Goal: Use online tool/utility

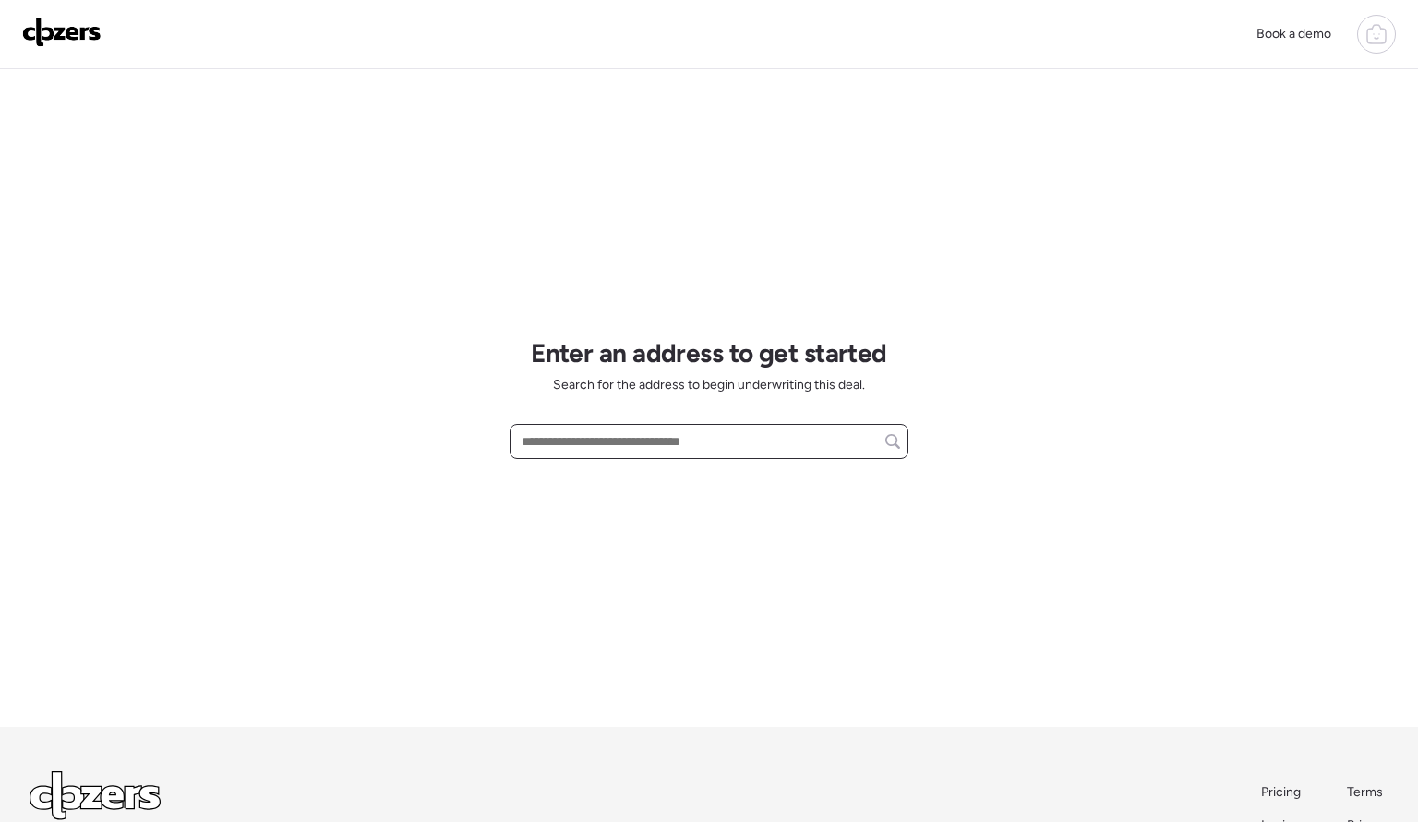
click at [564, 434] on input "text" at bounding box center [709, 441] width 382 height 26
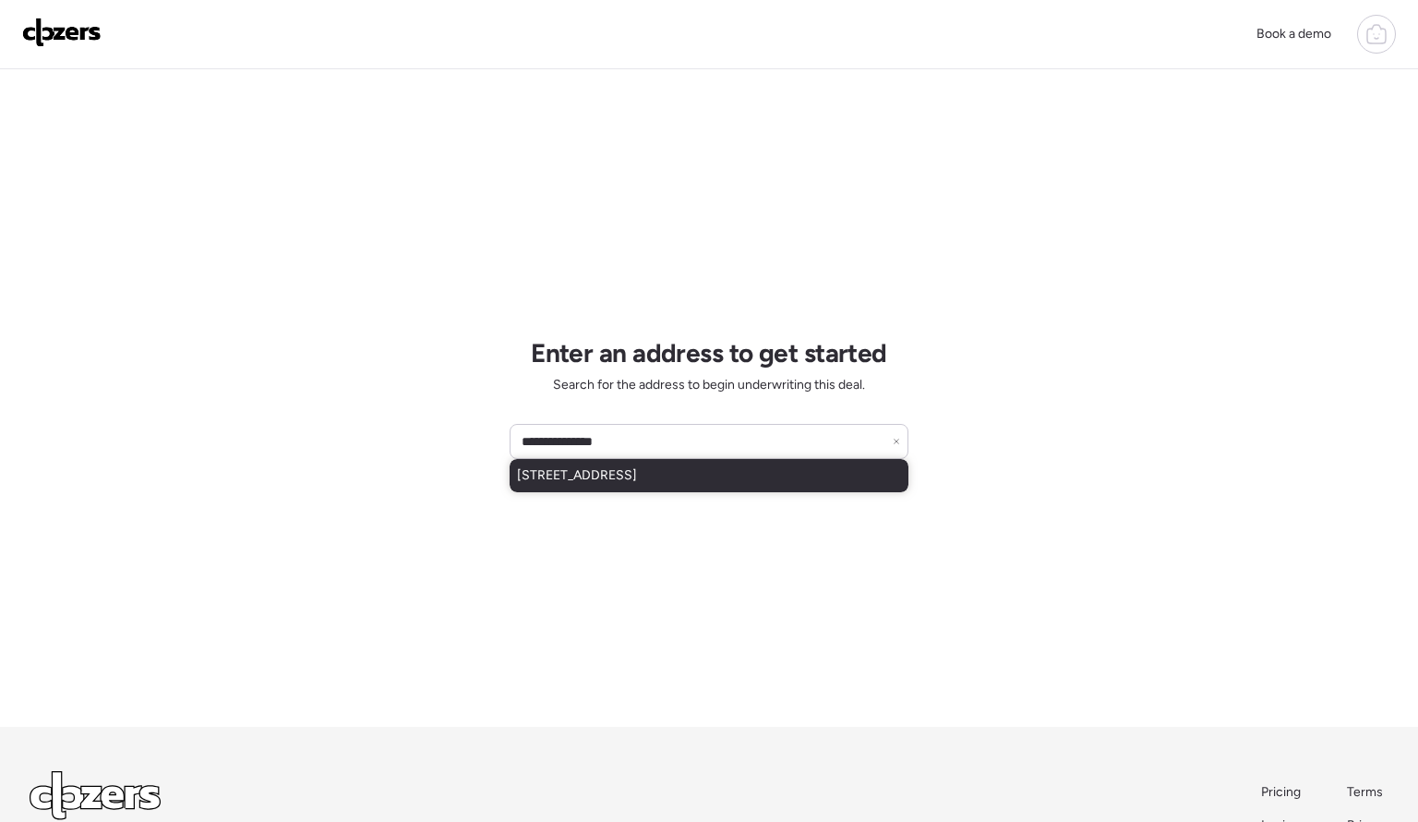
click at [581, 476] on span "[STREET_ADDRESS]" at bounding box center [577, 475] width 120 height 18
type input "**********"
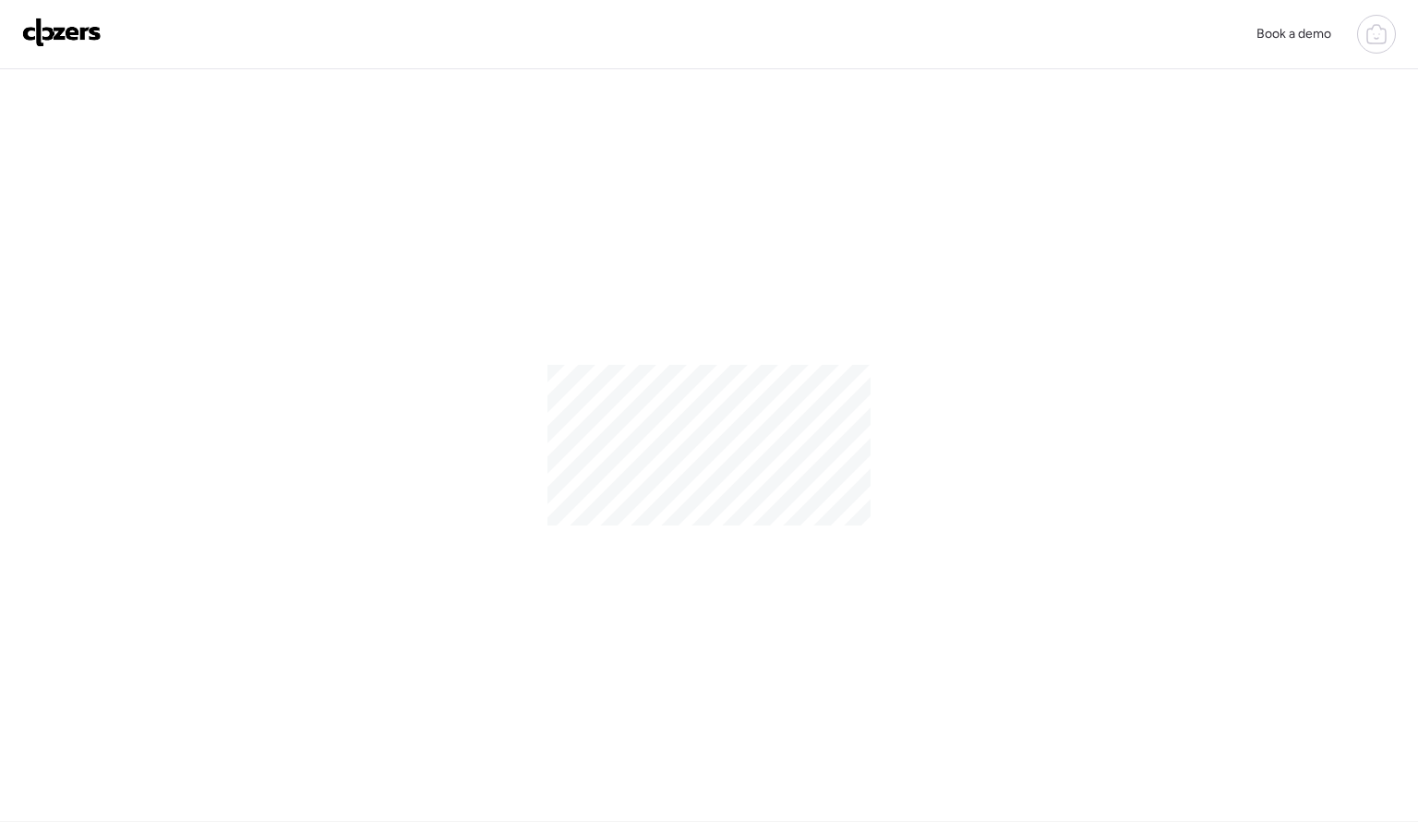
click at [939, 356] on div at bounding box center [709, 445] width 1418 height 752
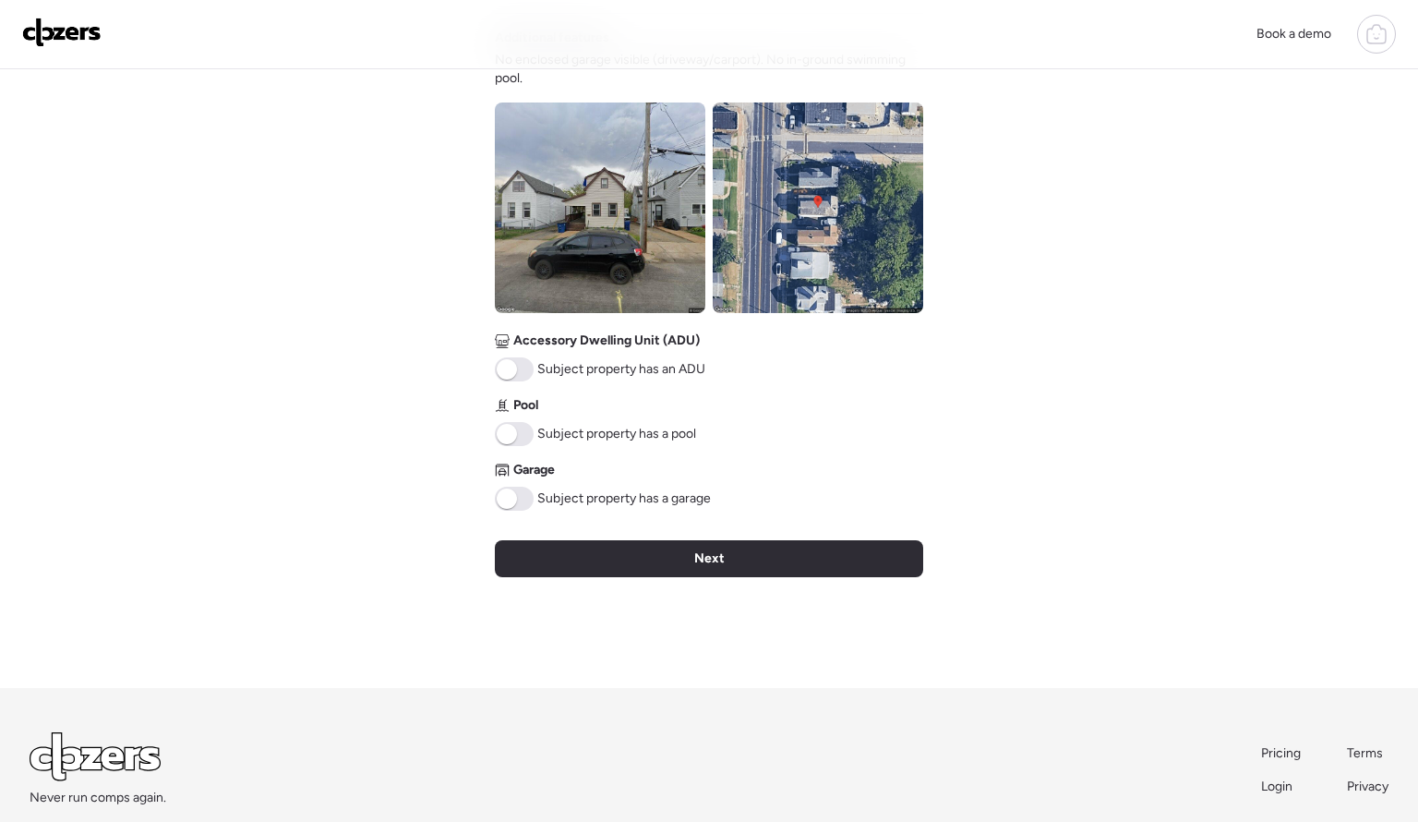
scroll to position [667, 0]
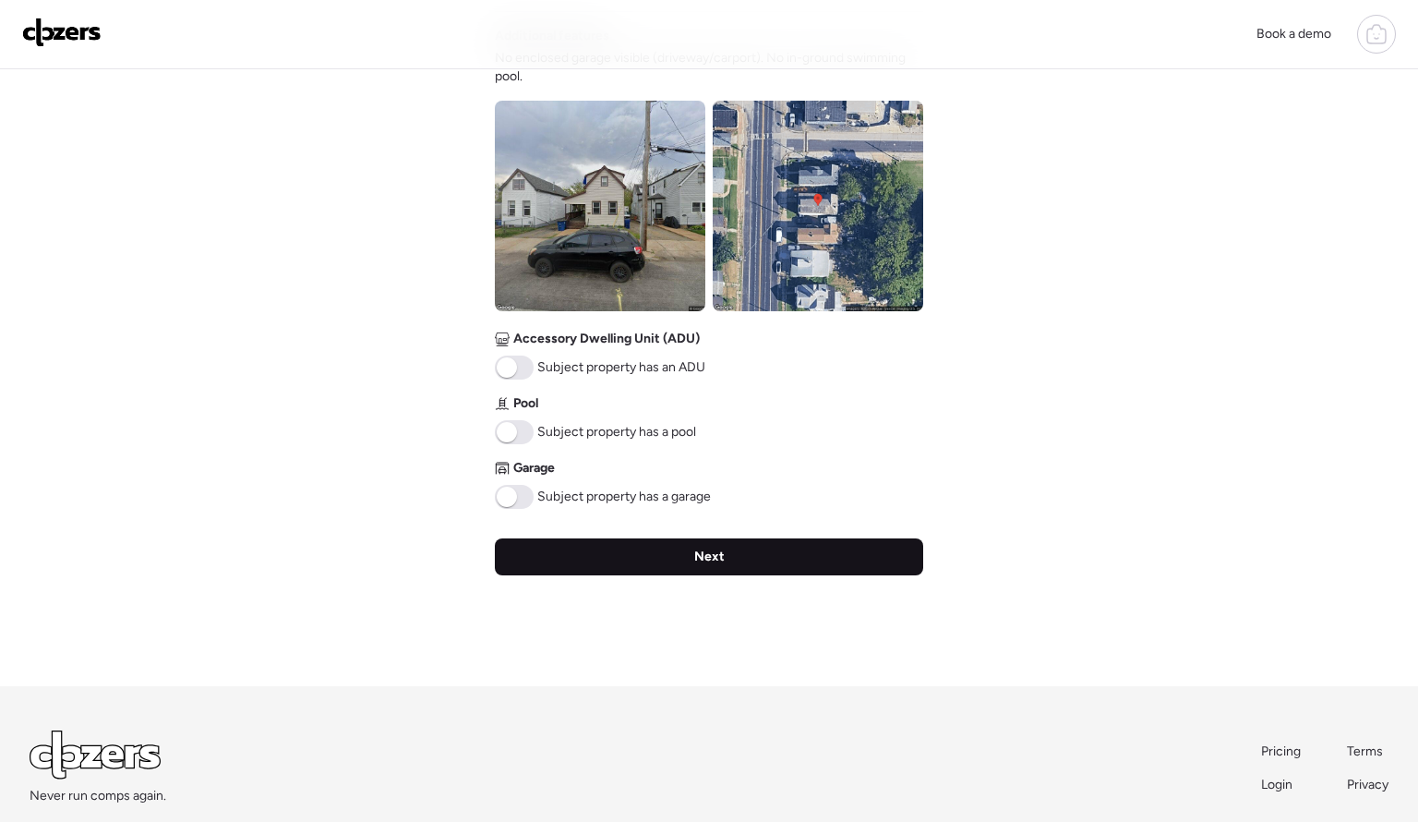
click at [720, 564] on div "Next" at bounding box center [709, 556] width 428 height 37
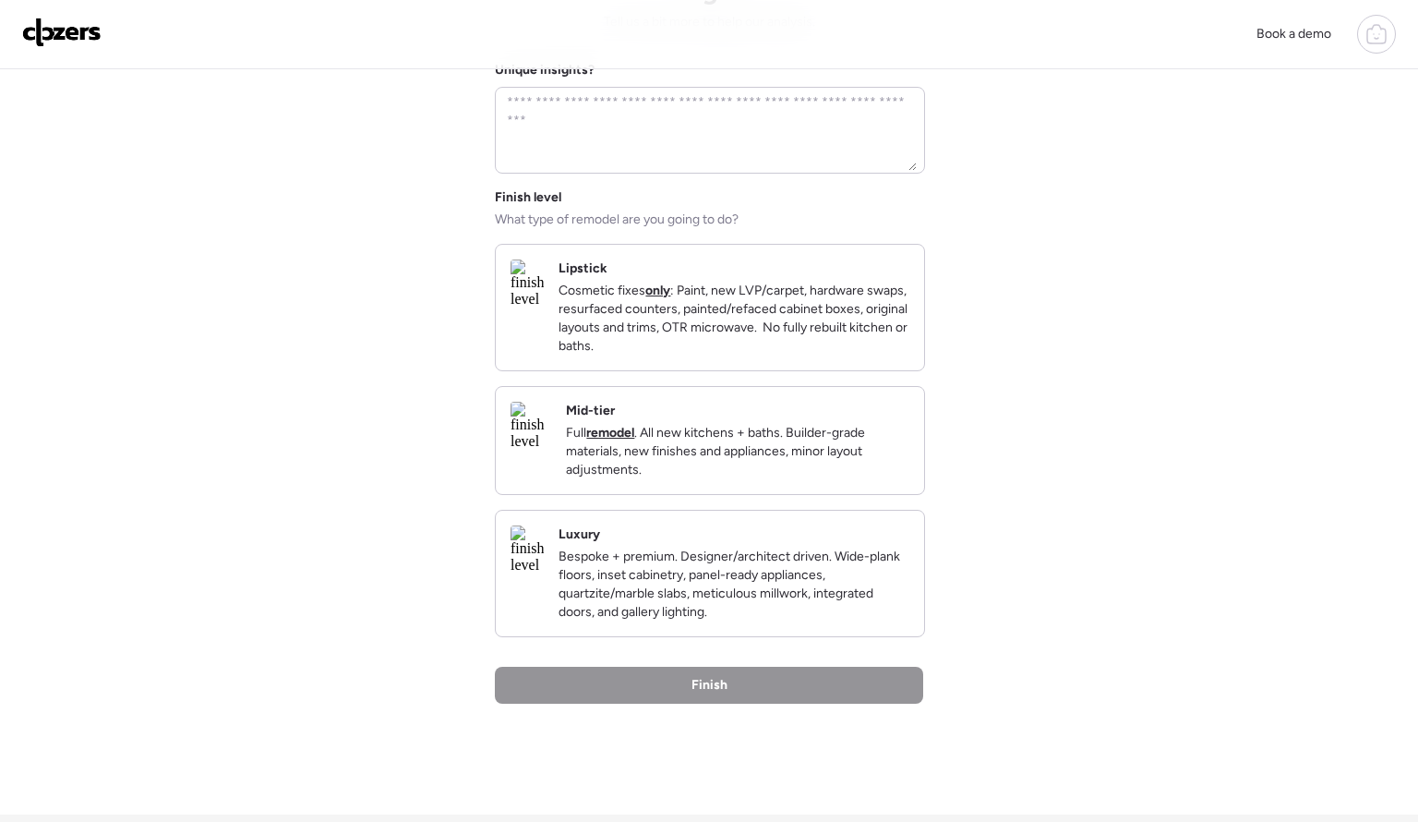
scroll to position [111, 0]
click at [751, 456] on p "Full remodel . All new kitchens + baths. Builder-grade materials, new finishes …" at bounding box center [738, 450] width 344 height 55
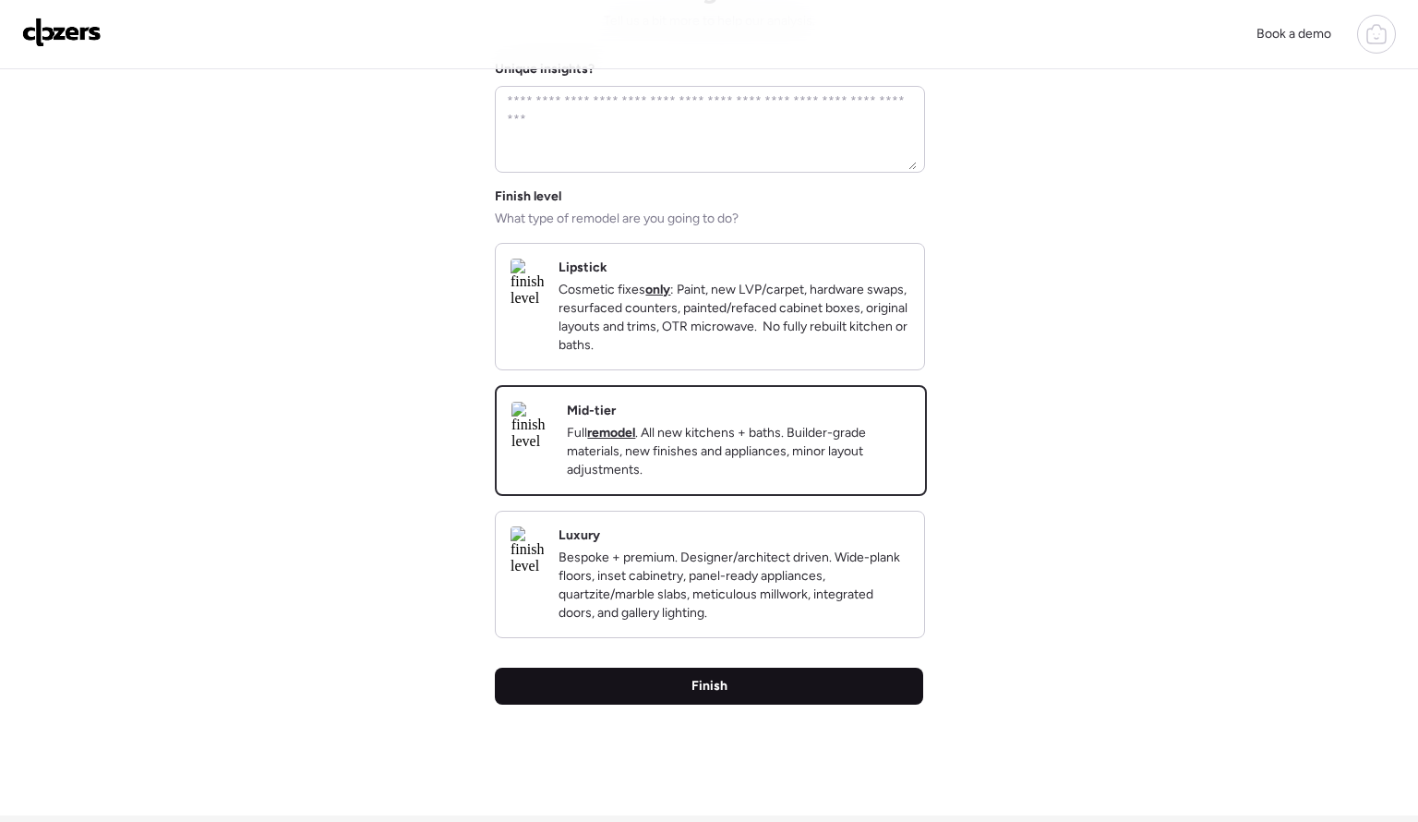
click at [725, 695] on span "Finish" at bounding box center [710, 686] width 36 height 18
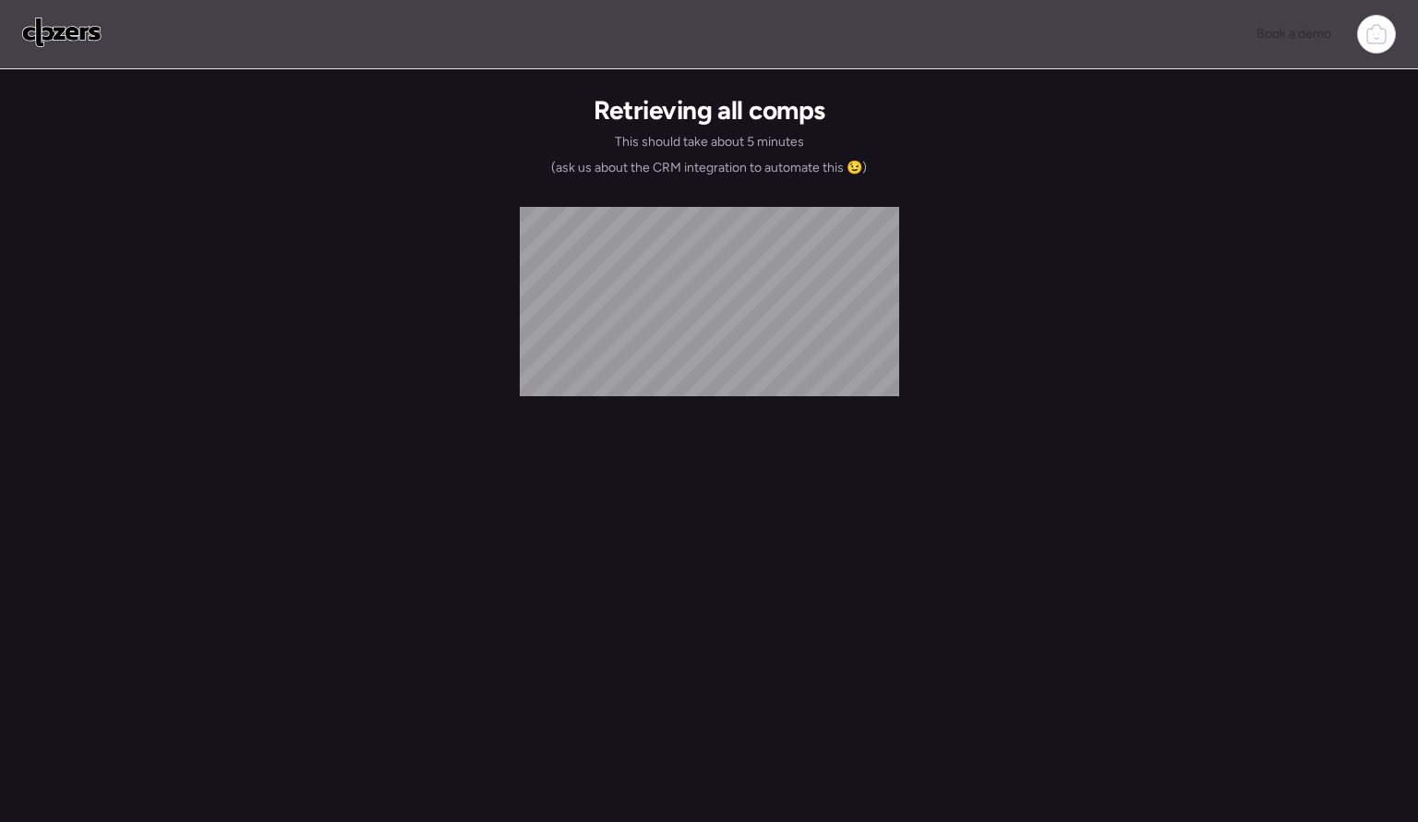
scroll to position [0, 0]
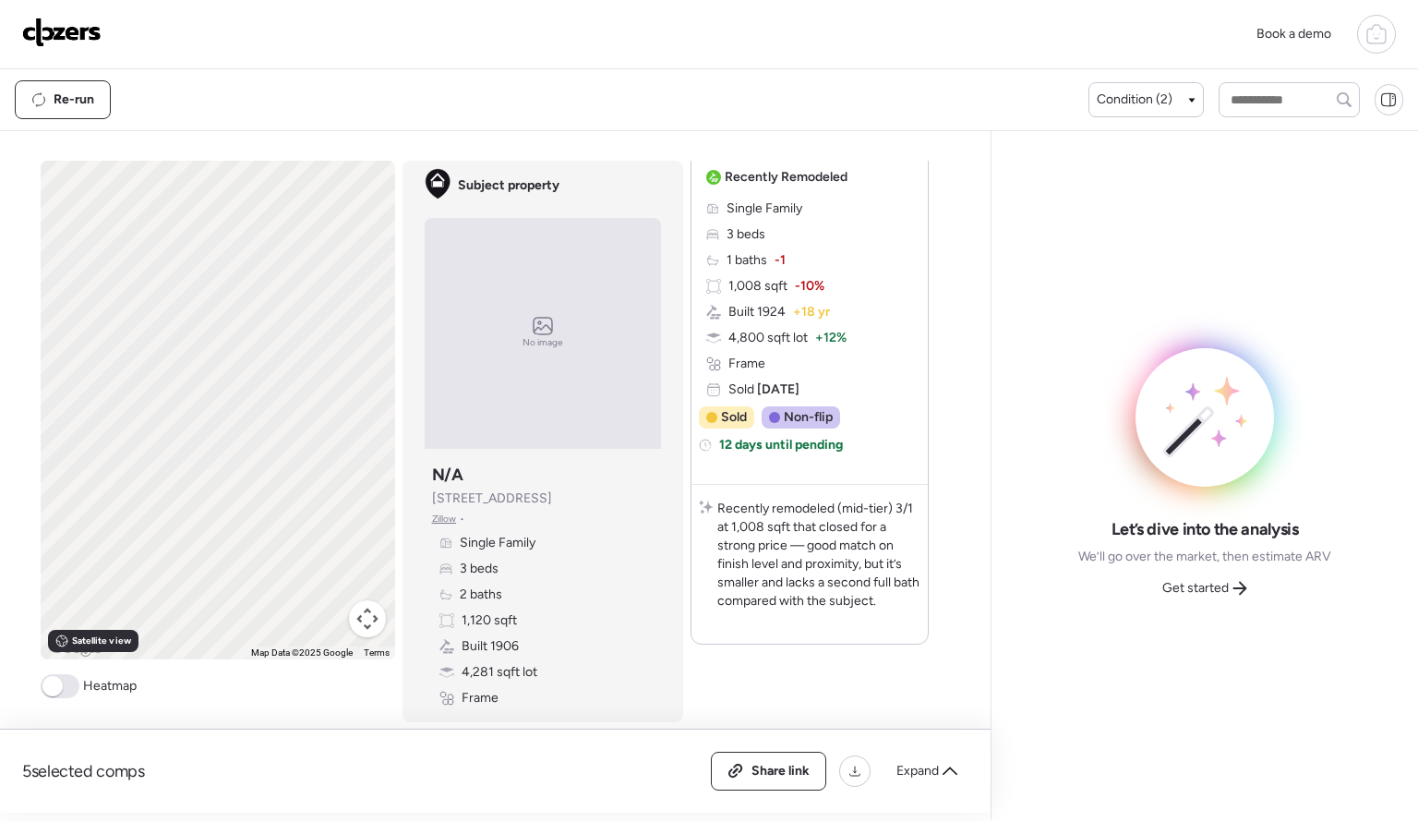
scroll to position [3704, 0]
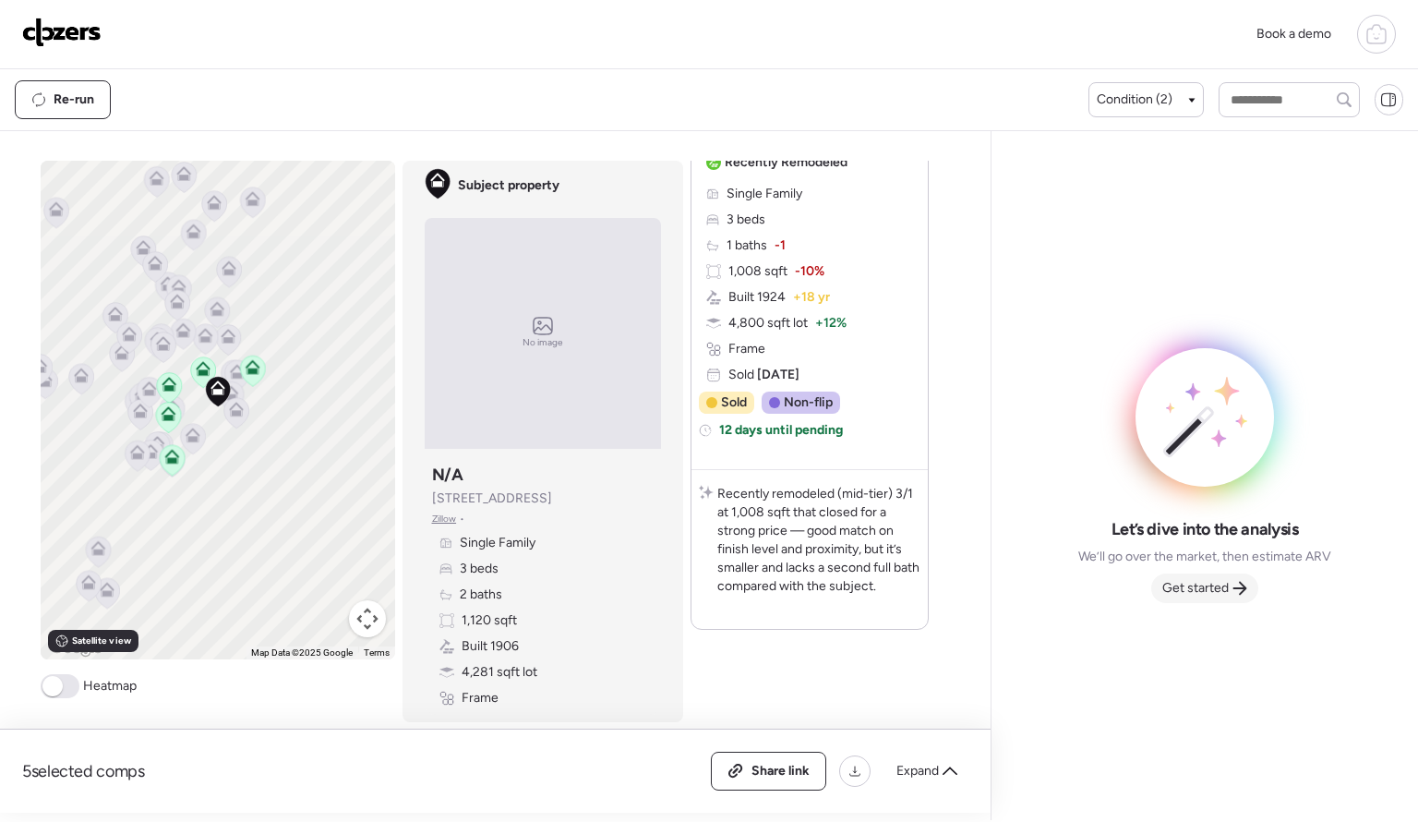
click at [1201, 593] on span "Get started" at bounding box center [1196, 588] width 66 height 18
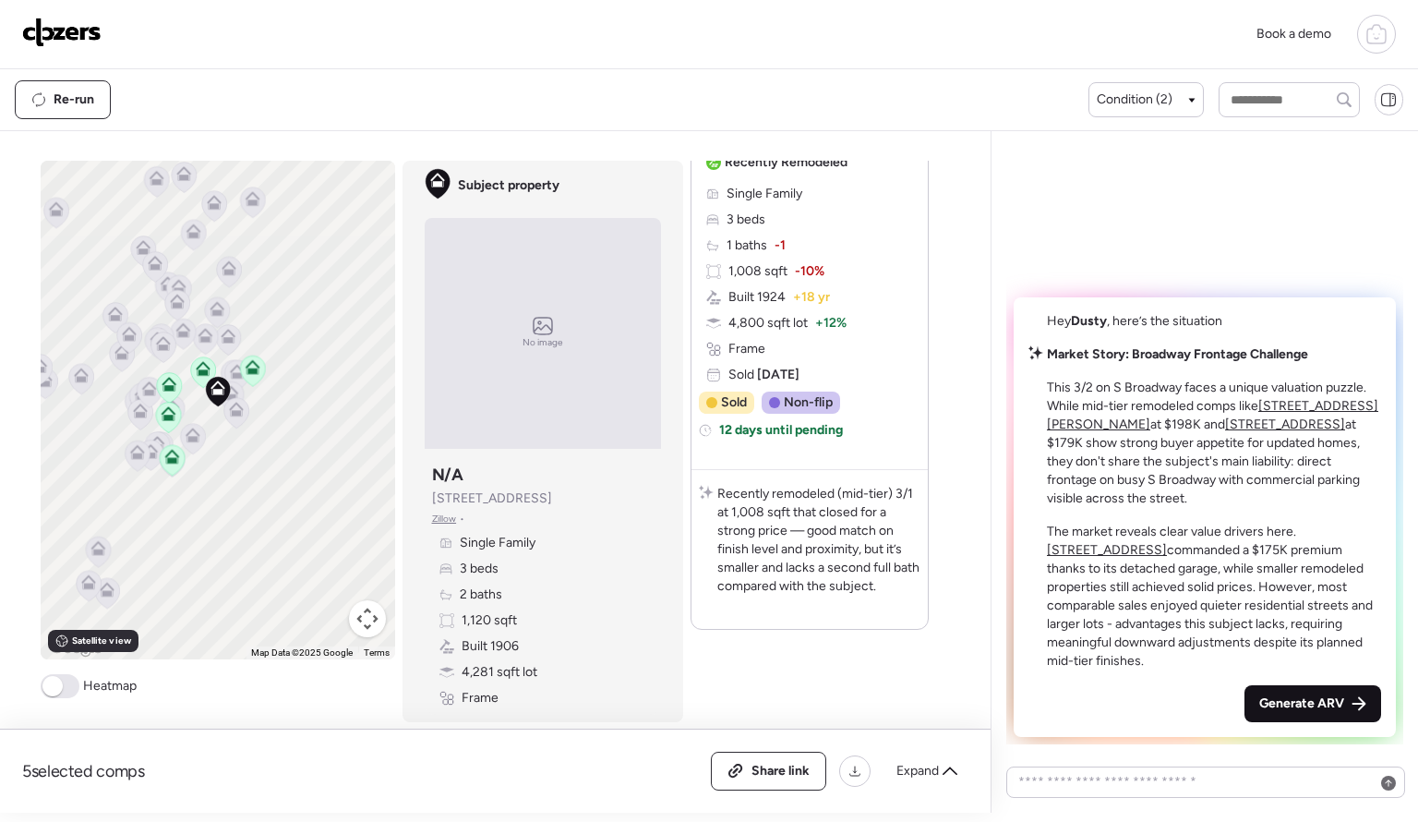
click at [1330, 704] on span "Generate ARV" at bounding box center [1302, 703] width 85 height 18
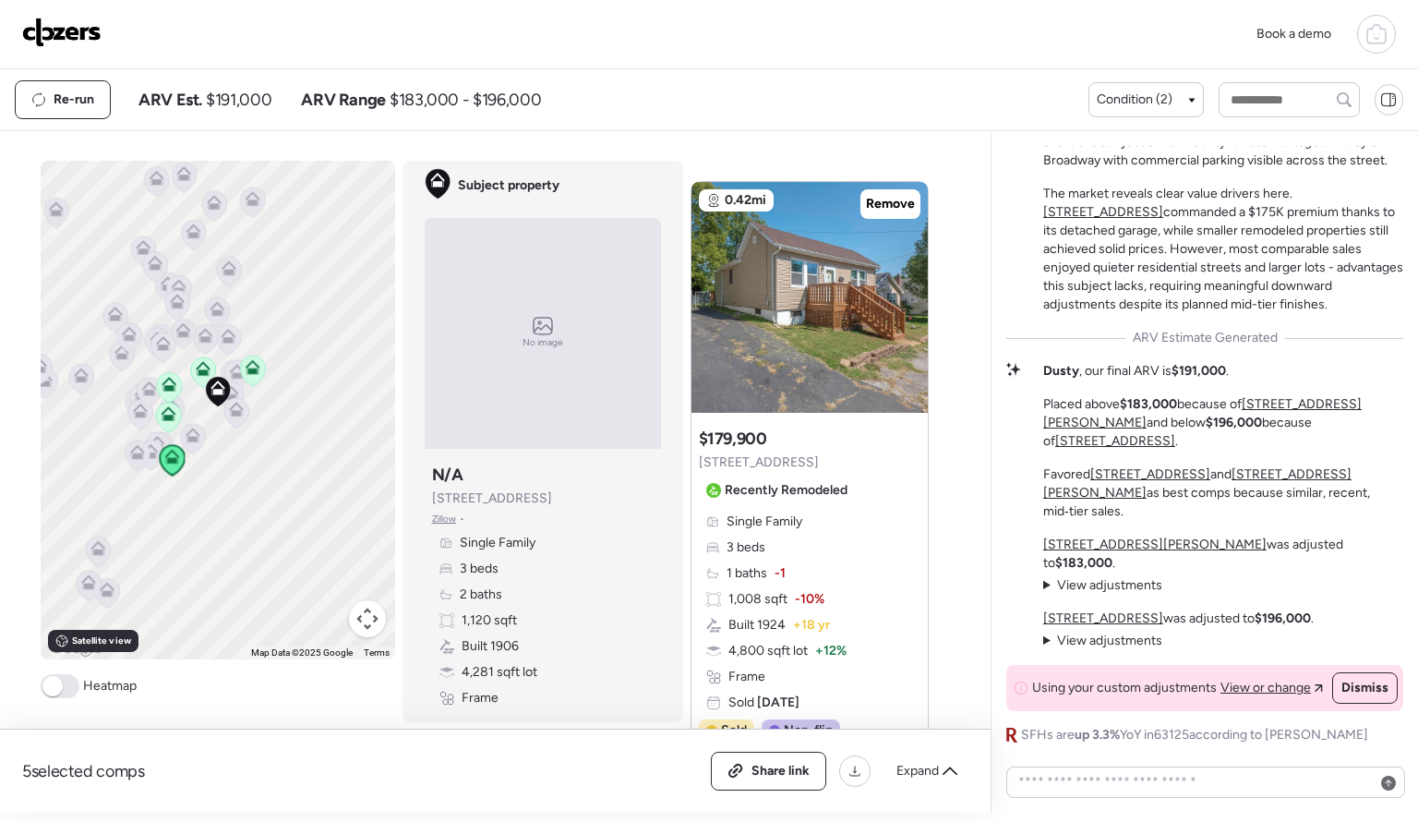
scroll to position [3379, 0]
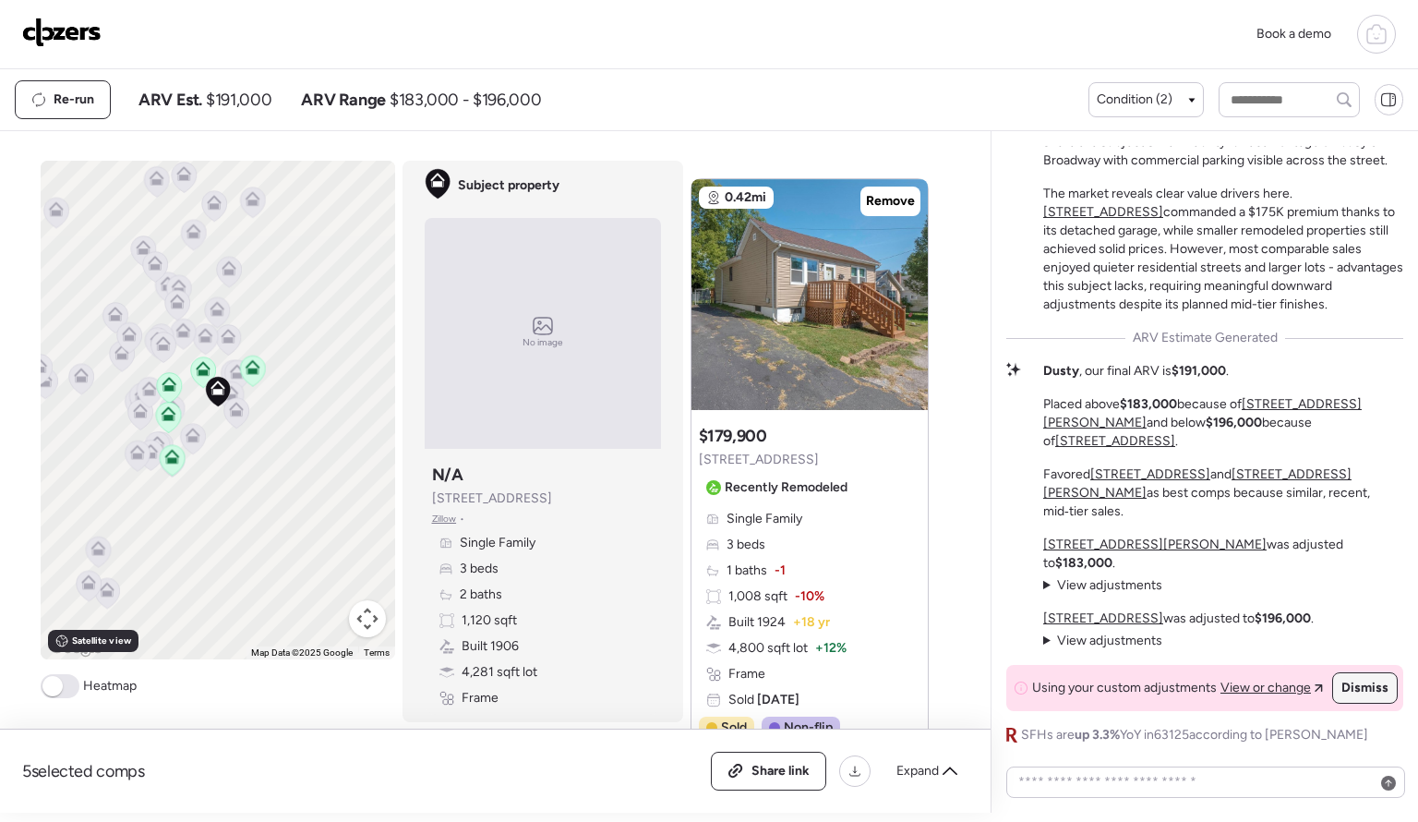
click at [1368, 685] on span "Dismiss" at bounding box center [1365, 688] width 47 height 18
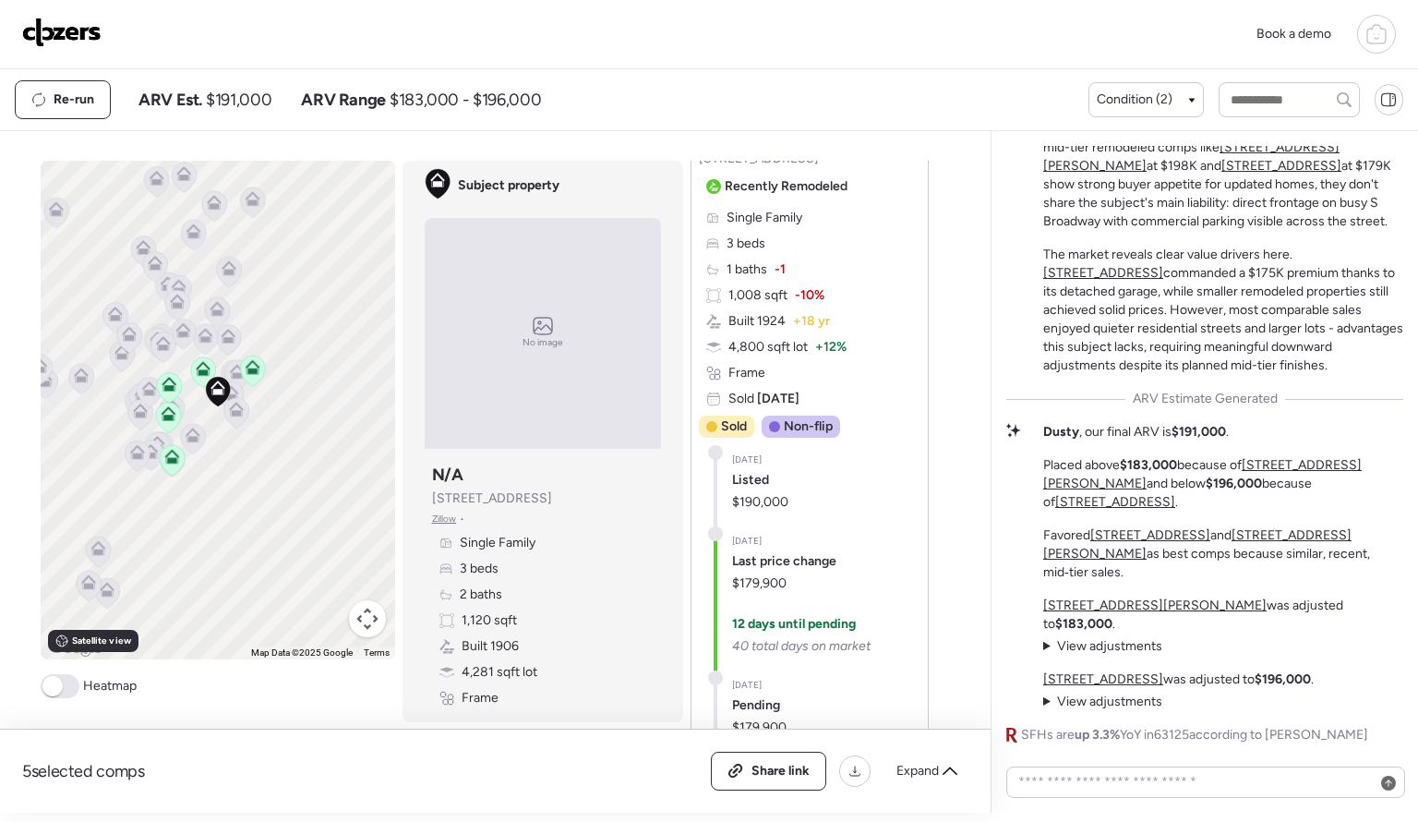
scroll to position [3704, 0]
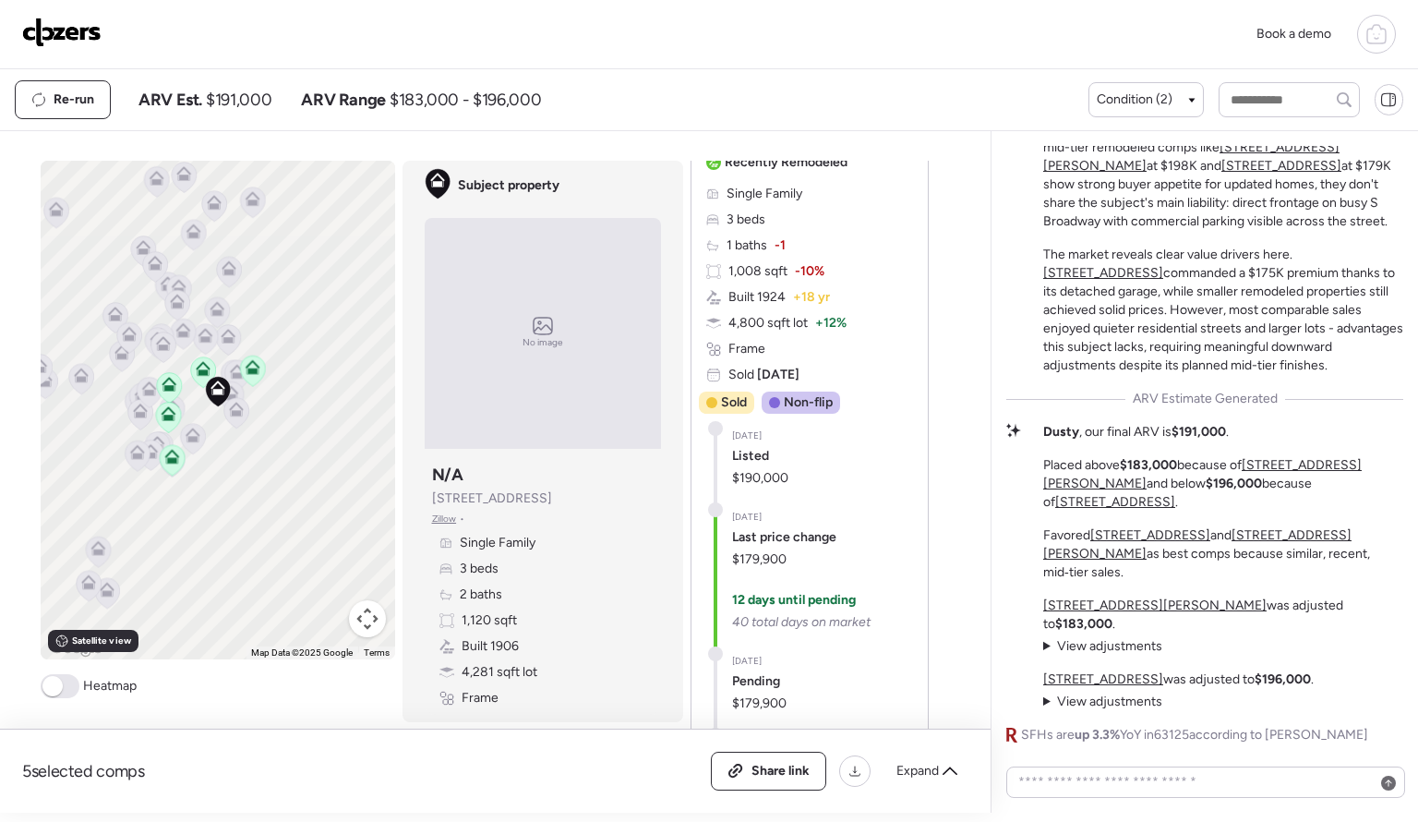
click at [559, 349] on div "No image" at bounding box center [543, 333] width 236 height 231
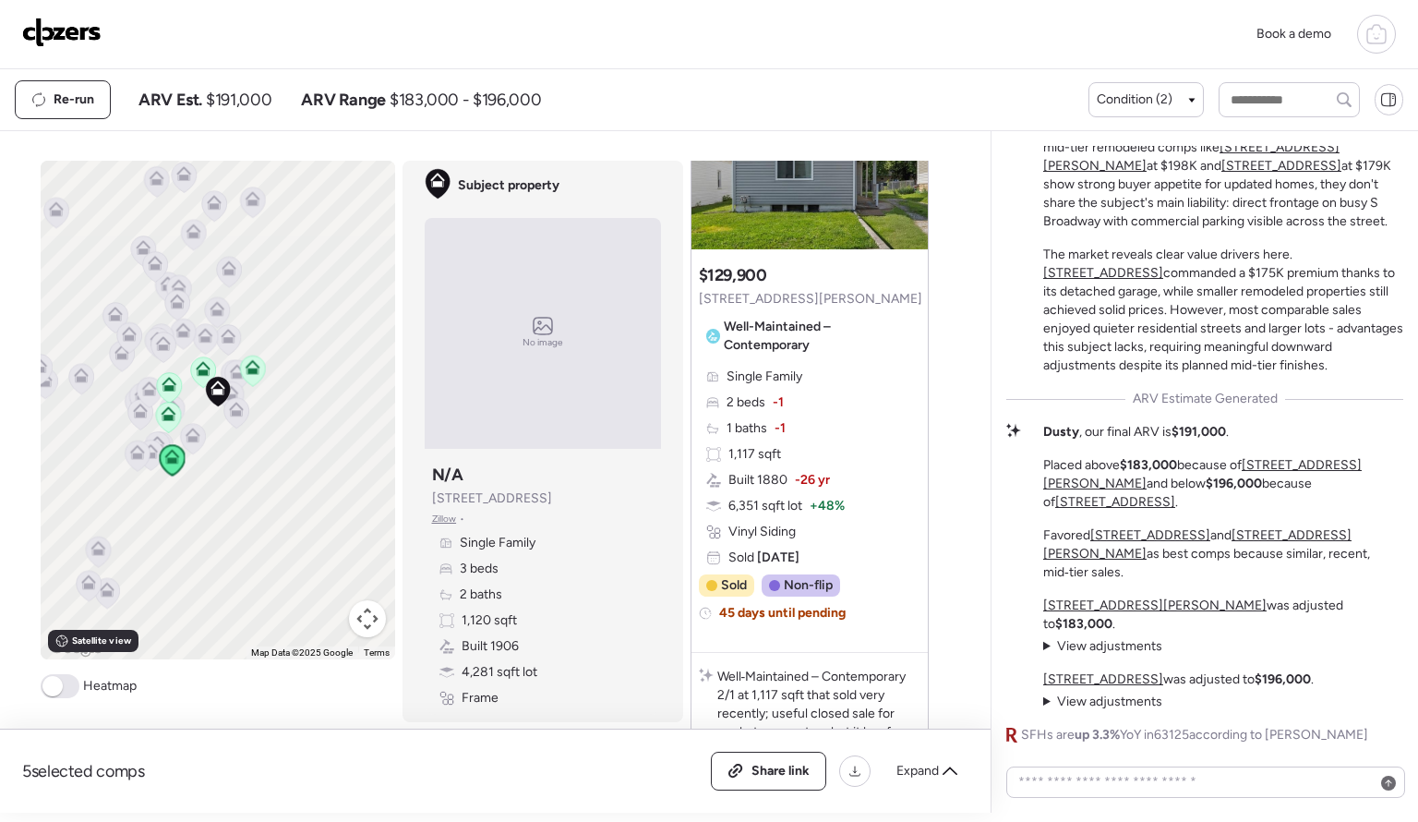
scroll to position [0, 0]
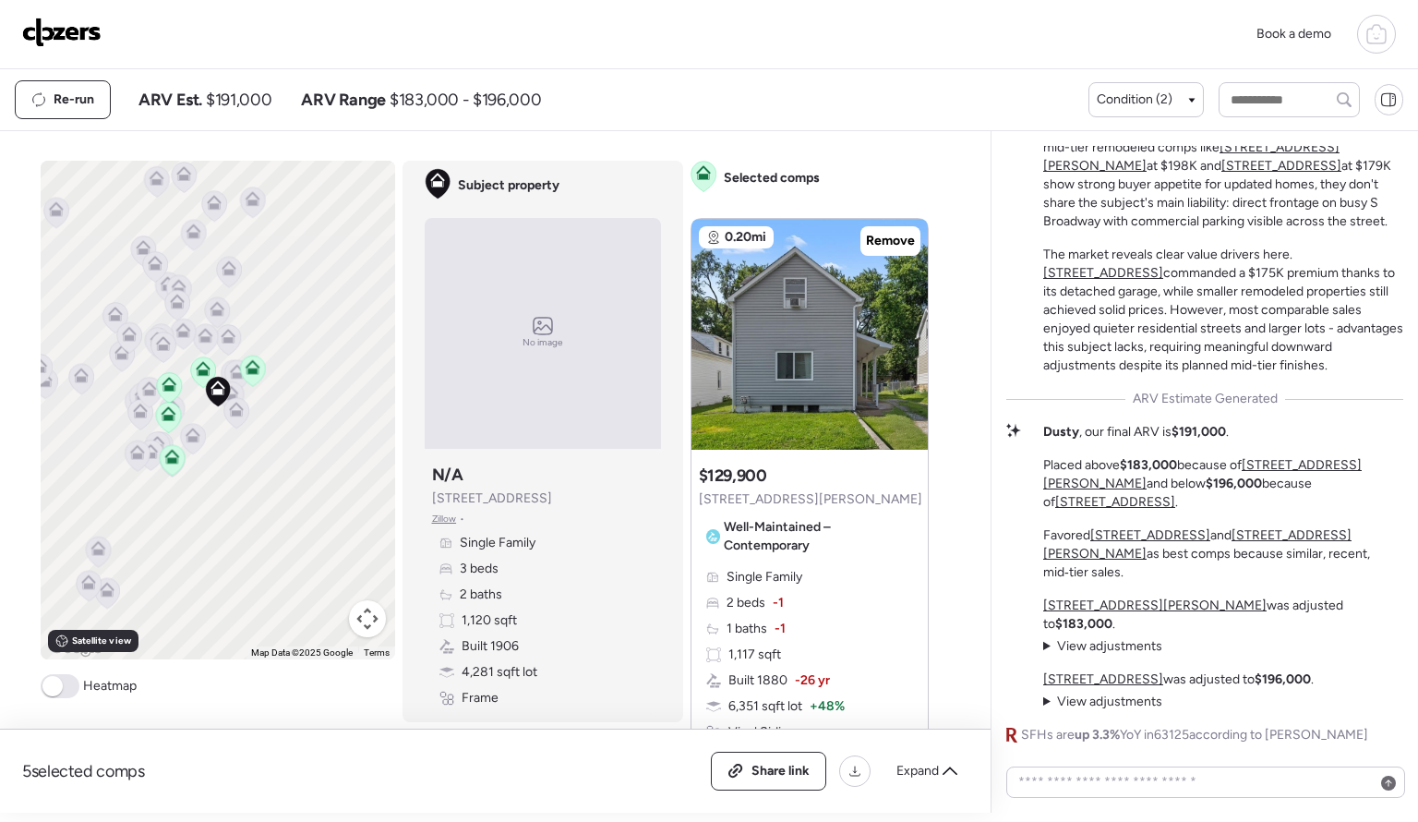
click at [448, 518] on span "Zillow" at bounding box center [444, 519] width 25 height 15
